Goal: Understand process/instructions

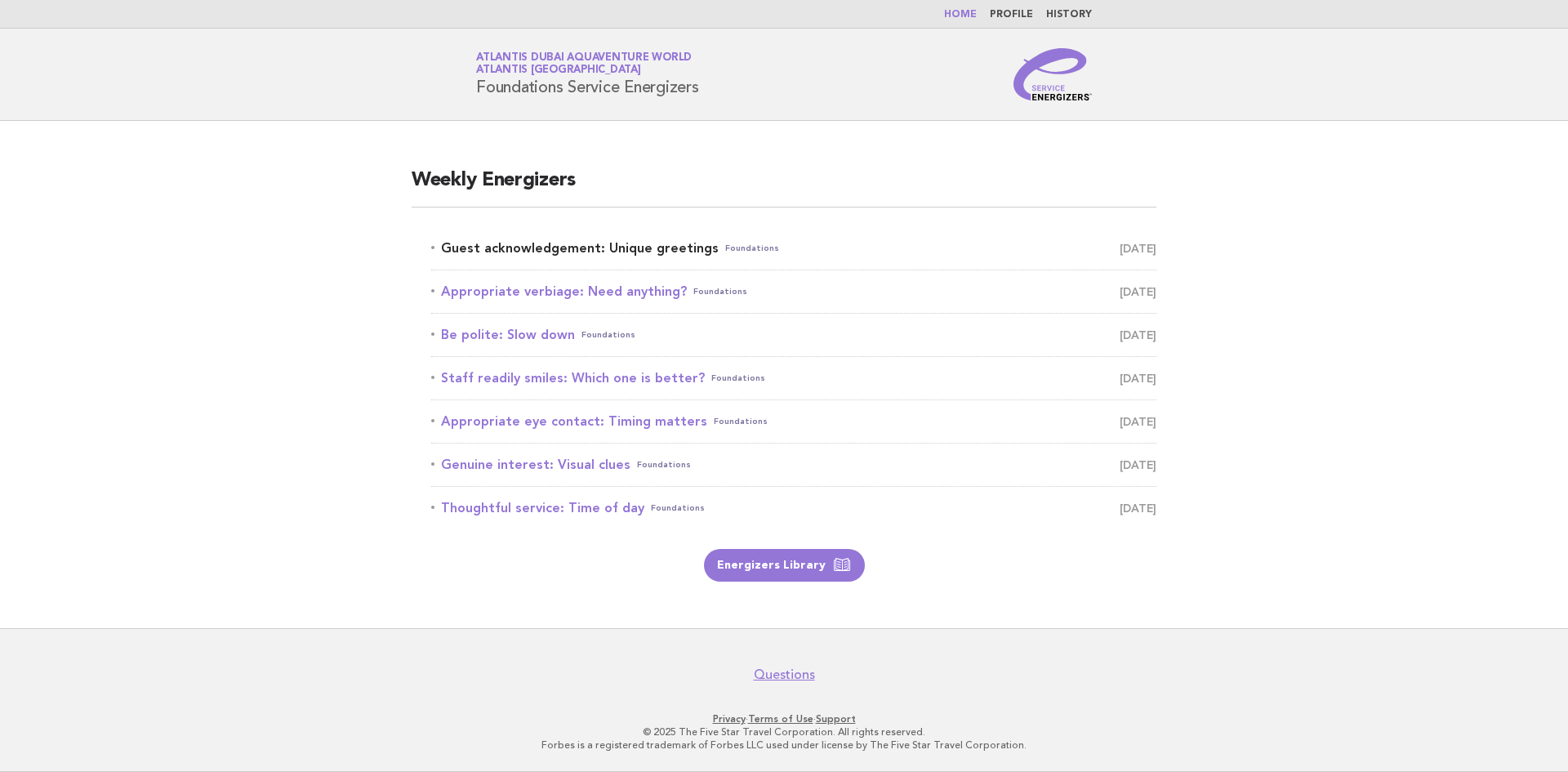
click at [635, 253] on link "Guest acknowledgement: Unique greetings Foundations October 15" at bounding box center [793, 247] width 725 height 22
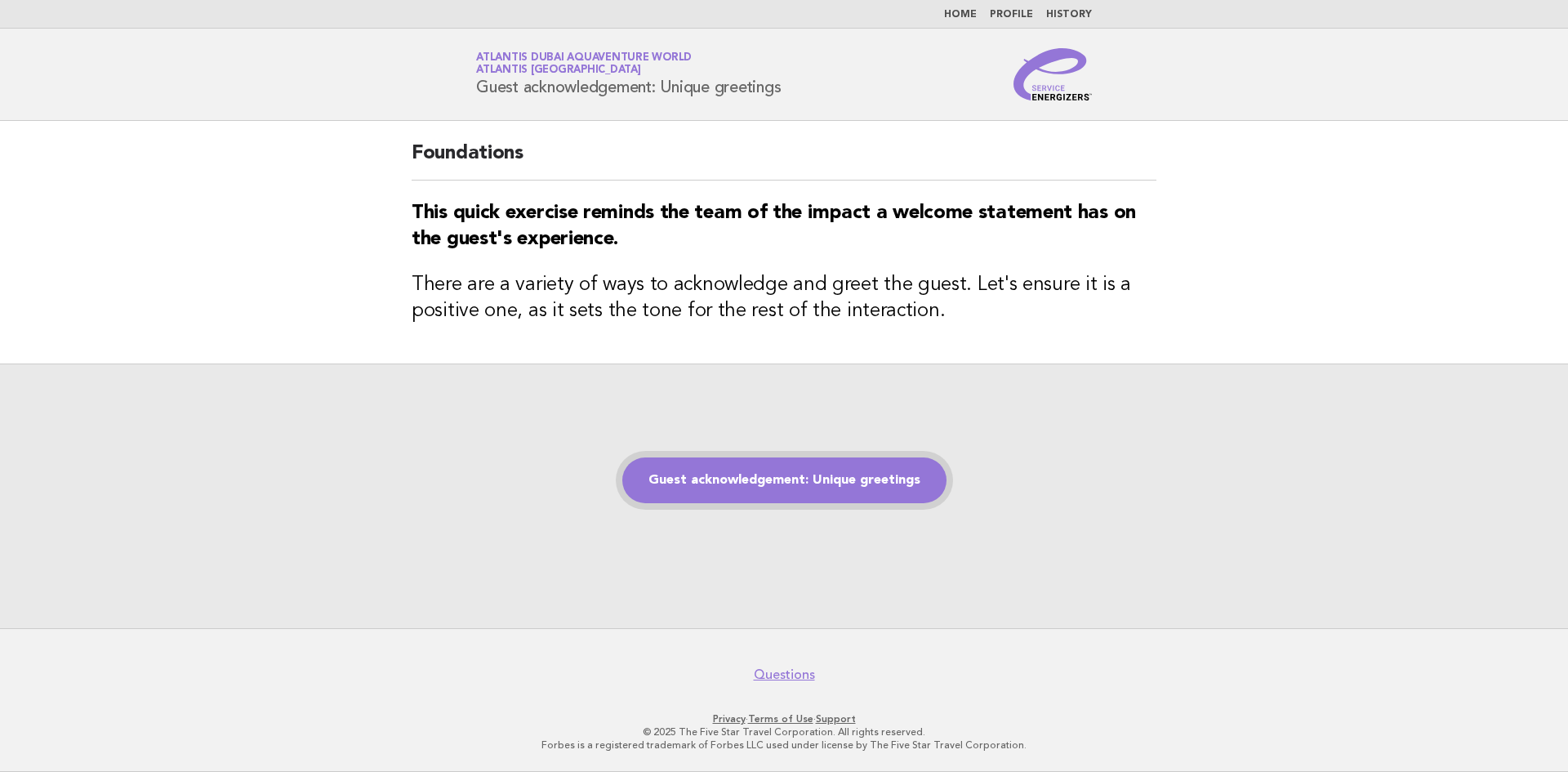
click at [853, 481] on link "Guest acknowledgement: Unique greetings" at bounding box center [784, 480] width 324 height 46
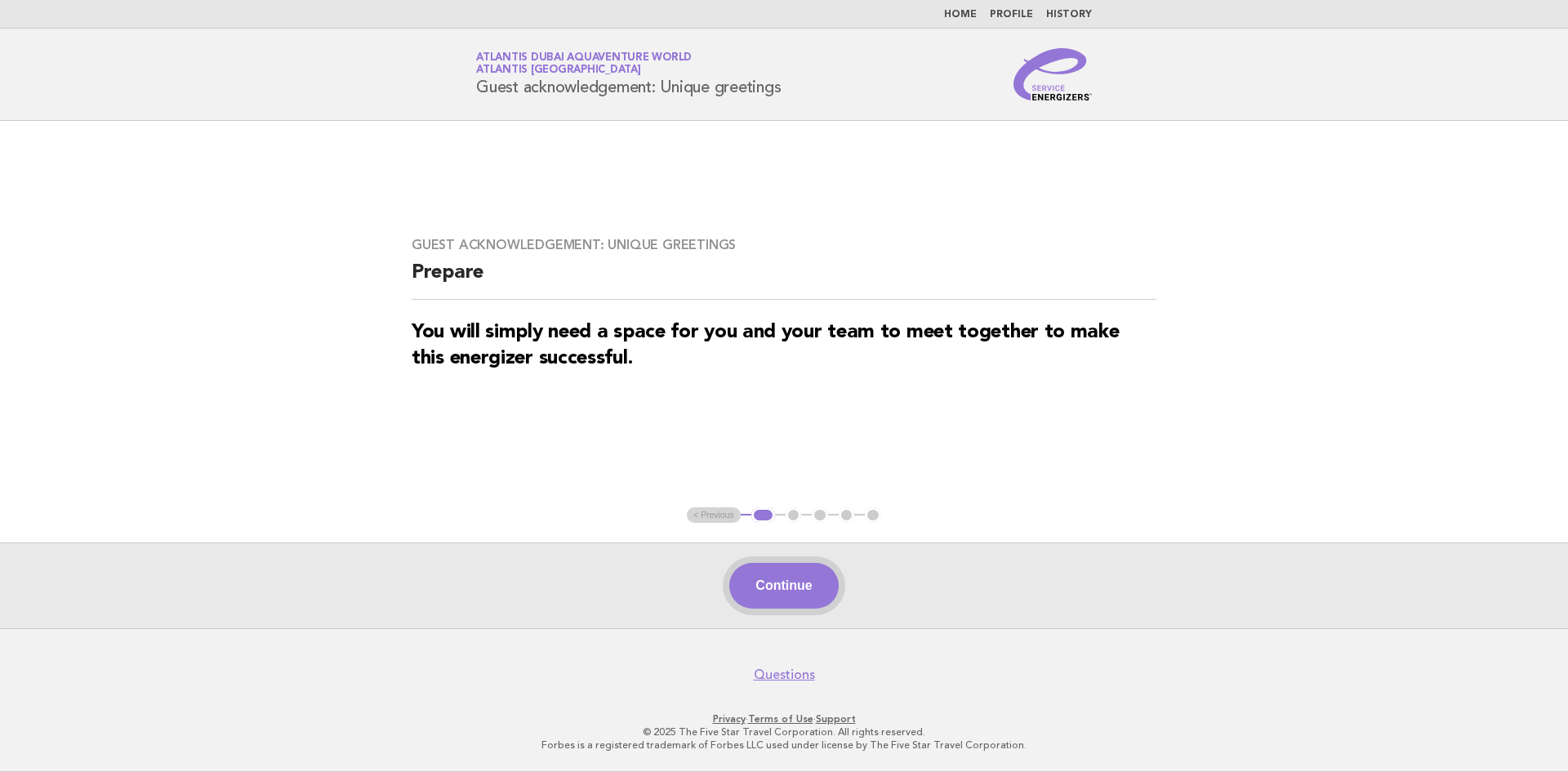
click at [804, 605] on button "Continue" at bounding box center [784, 585] width 108 height 46
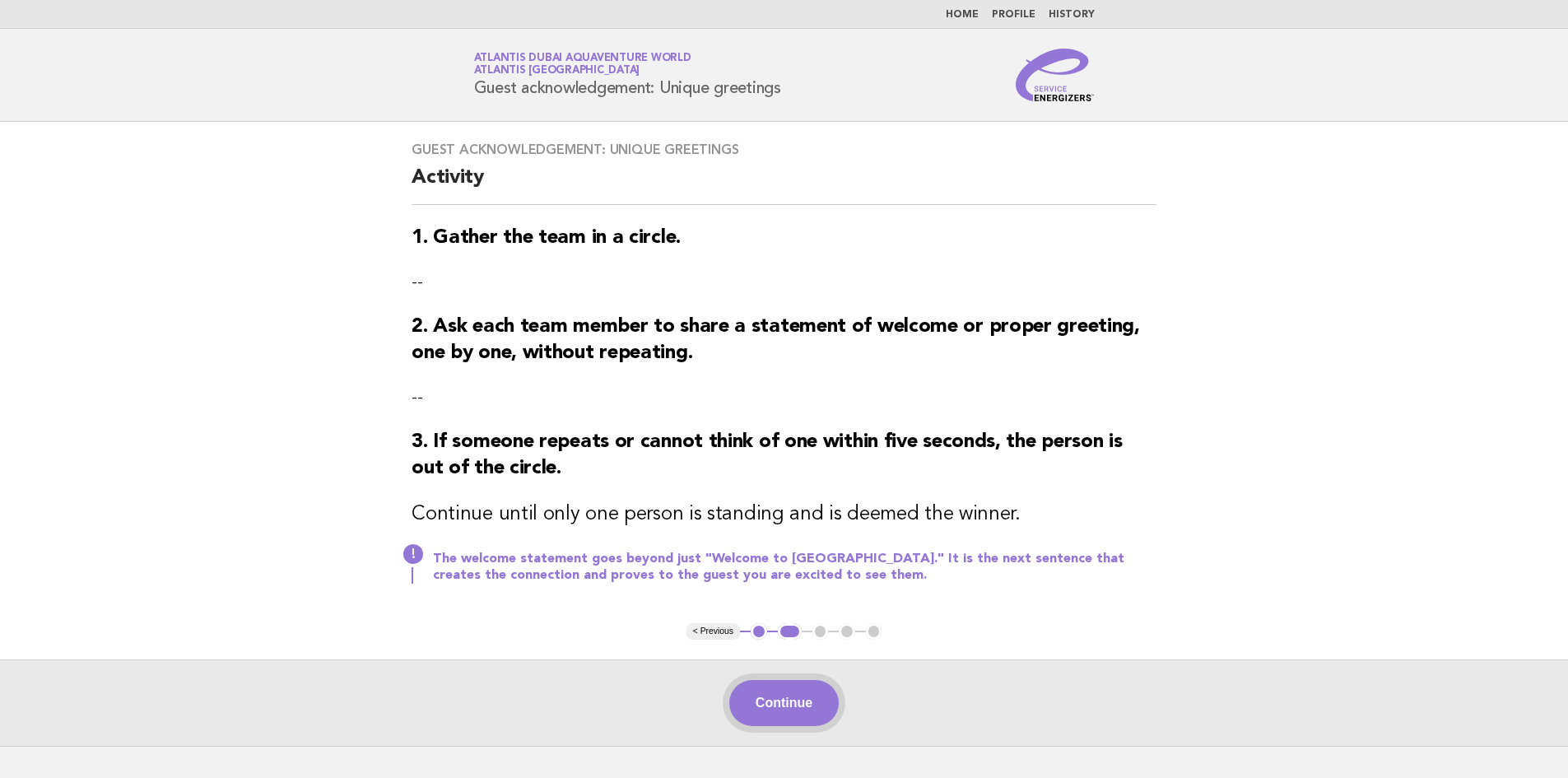
click at [755, 709] on button "Continue" at bounding box center [784, 703] width 109 height 46
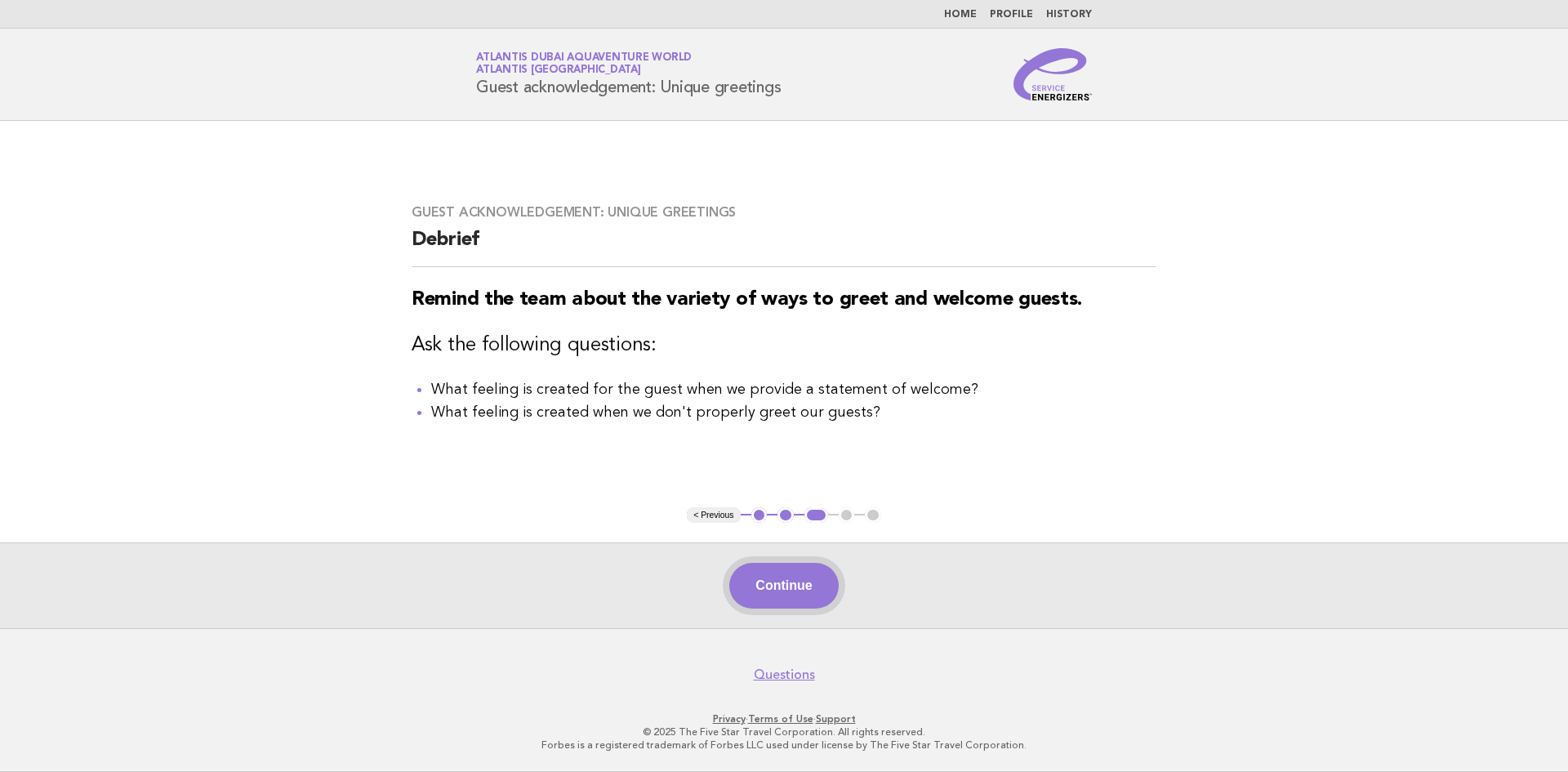
click at [780, 580] on button "Continue" at bounding box center [784, 585] width 108 height 46
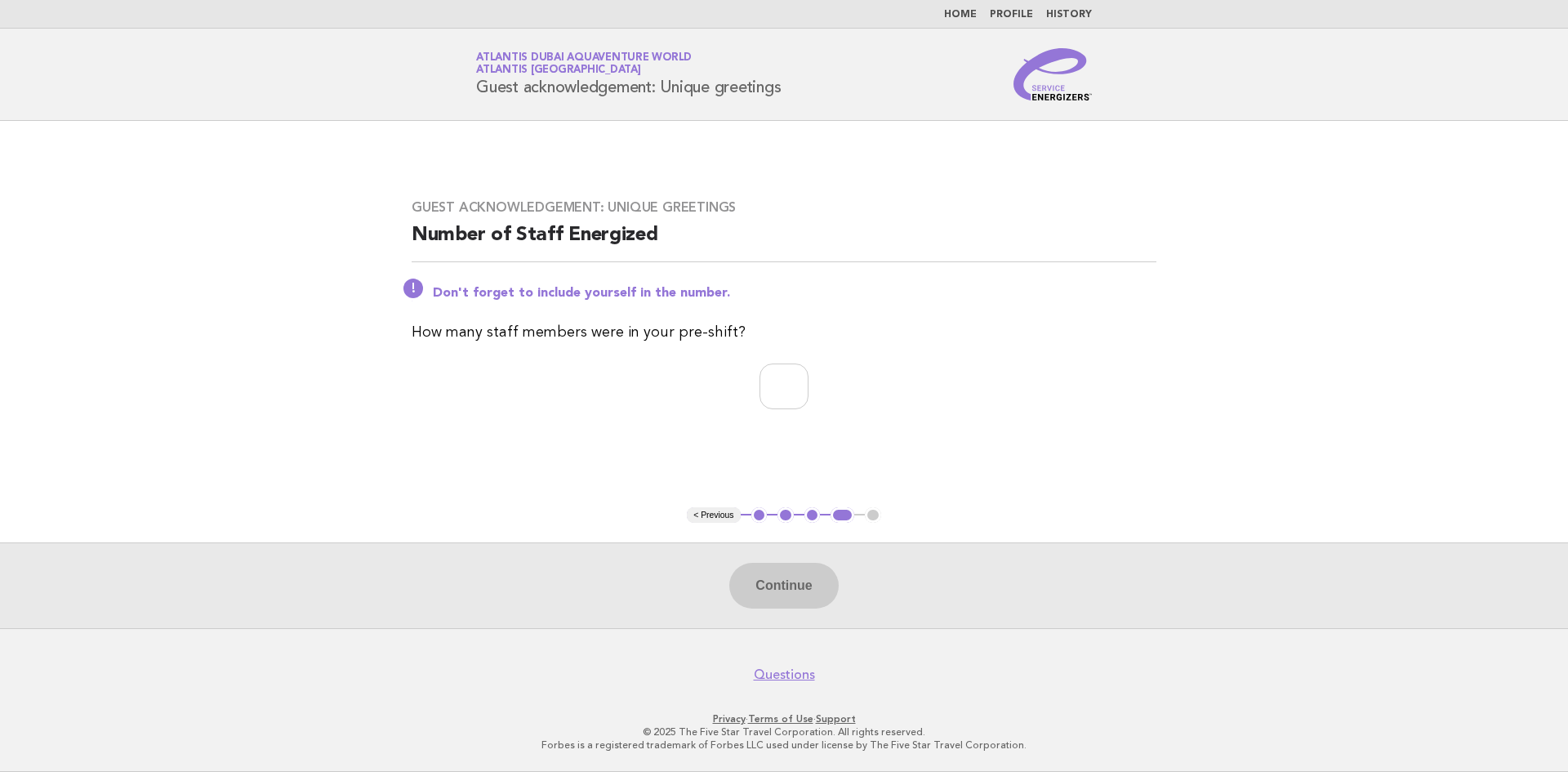
click at [810, 512] on button "3" at bounding box center [812, 515] width 17 height 17
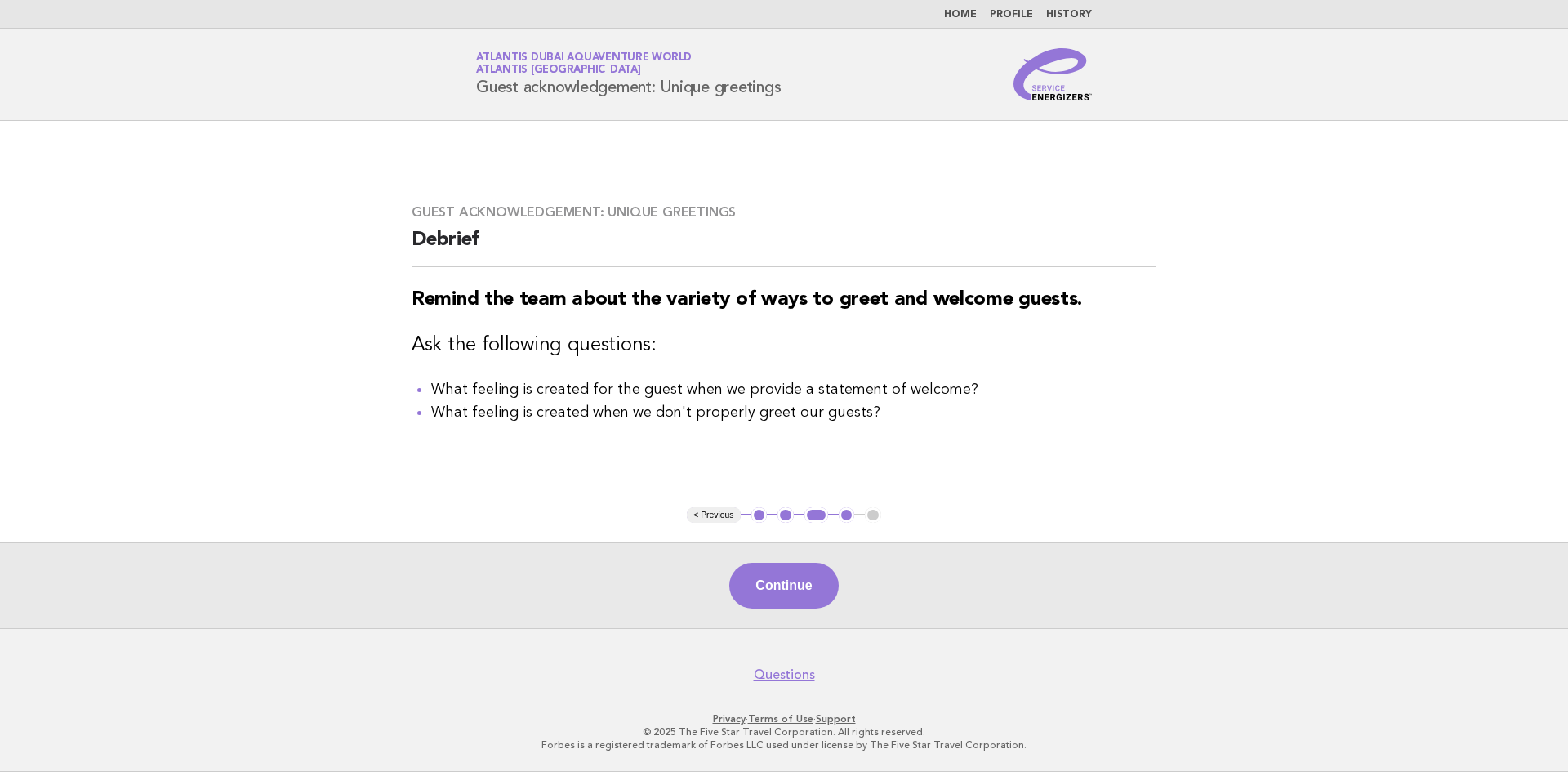
click at [787, 512] on button "2" at bounding box center [785, 515] width 17 height 17
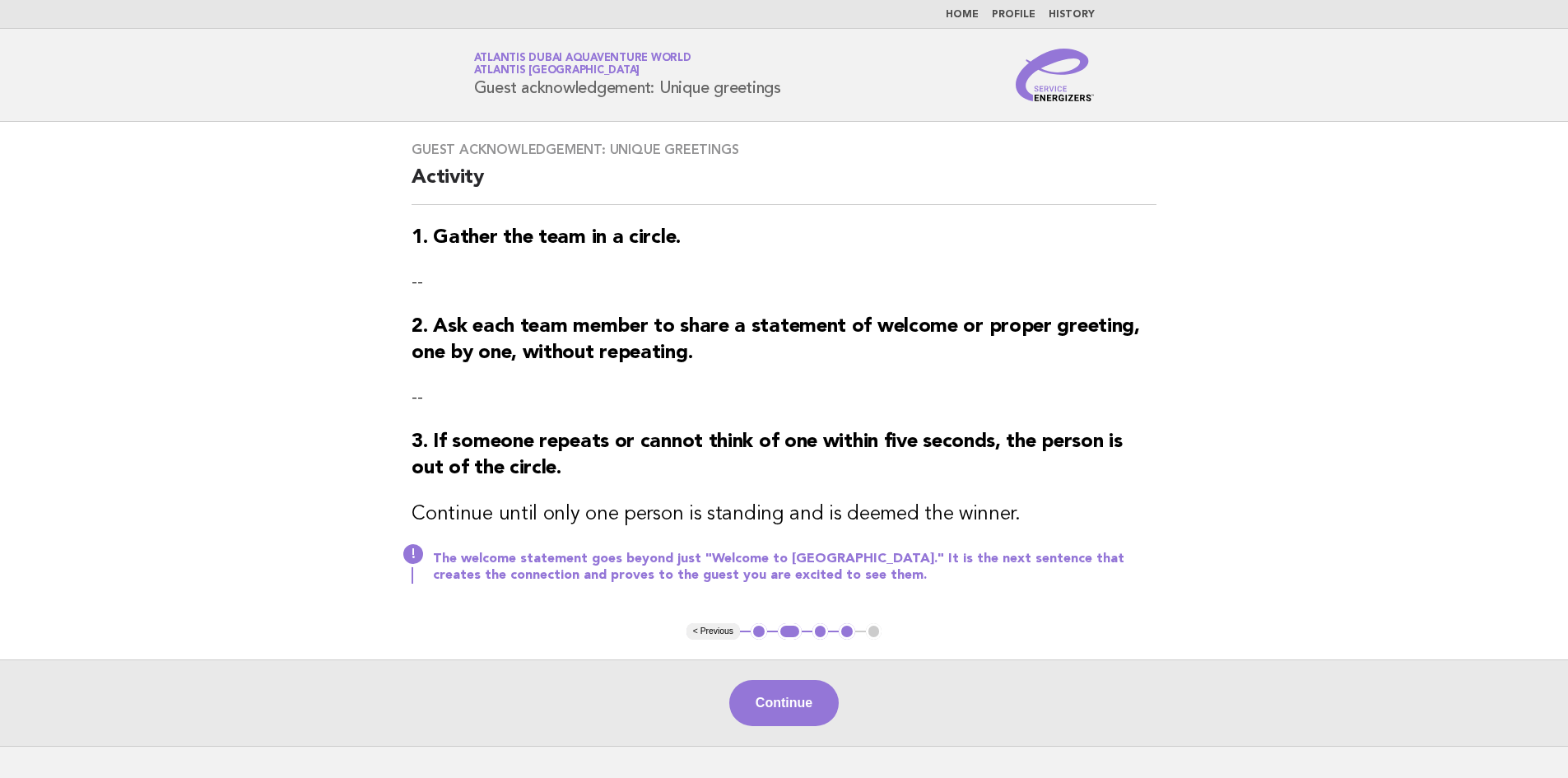
drag, startPoint x: 1239, startPoint y: 641, endPoint x: 1280, endPoint y: 649, distance: 41.8
click at [1280, 649] on main "Guest acknowledgement: Unique greetings Activity 1. Gather the team in a circle…" at bounding box center [784, 434] width 1568 height 624
